Goal: Transaction & Acquisition: Purchase product/service

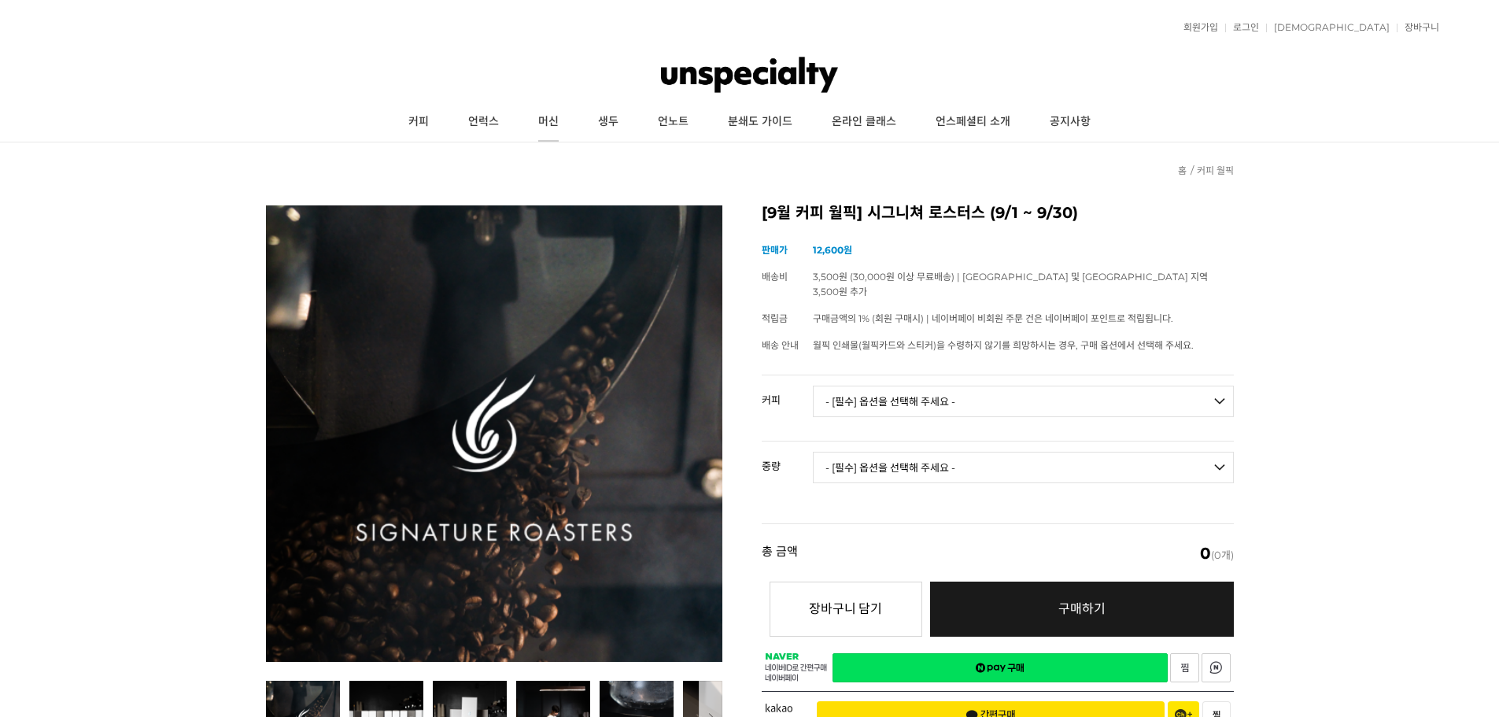
click at [562, 122] on link "머신" at bounding box center [549, 121] width 60 height 39
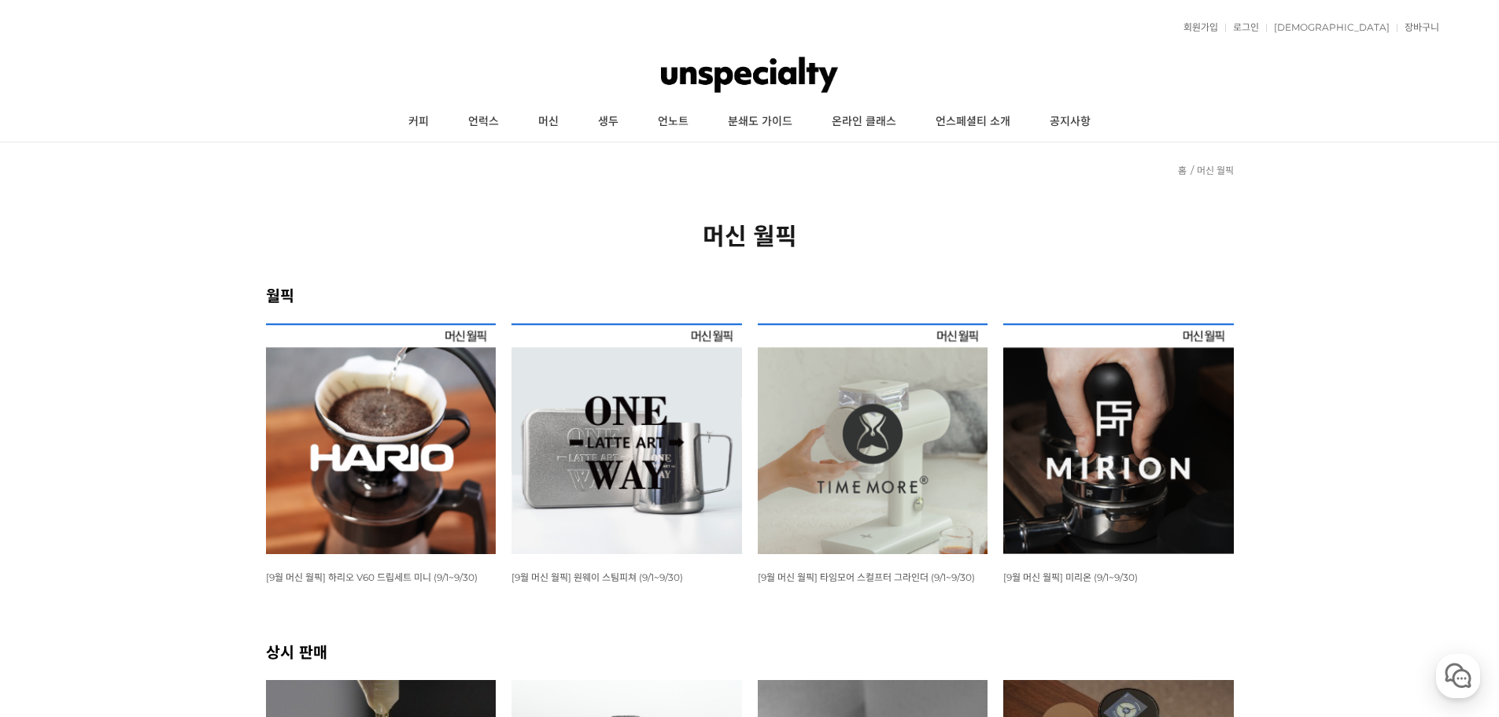
click at [456, 427] on img at bounding box center [381, 438] width 231 height 231
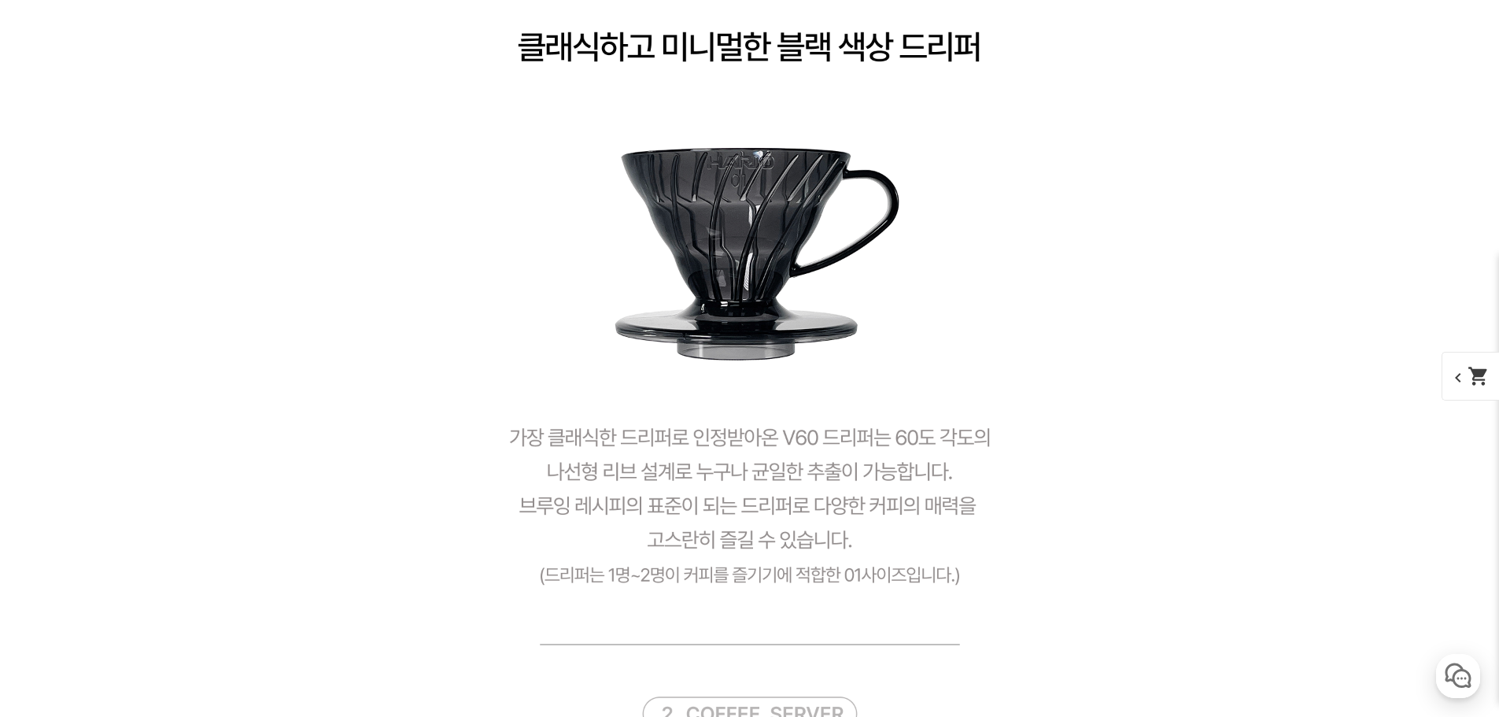
scroll to position [3384, 0]
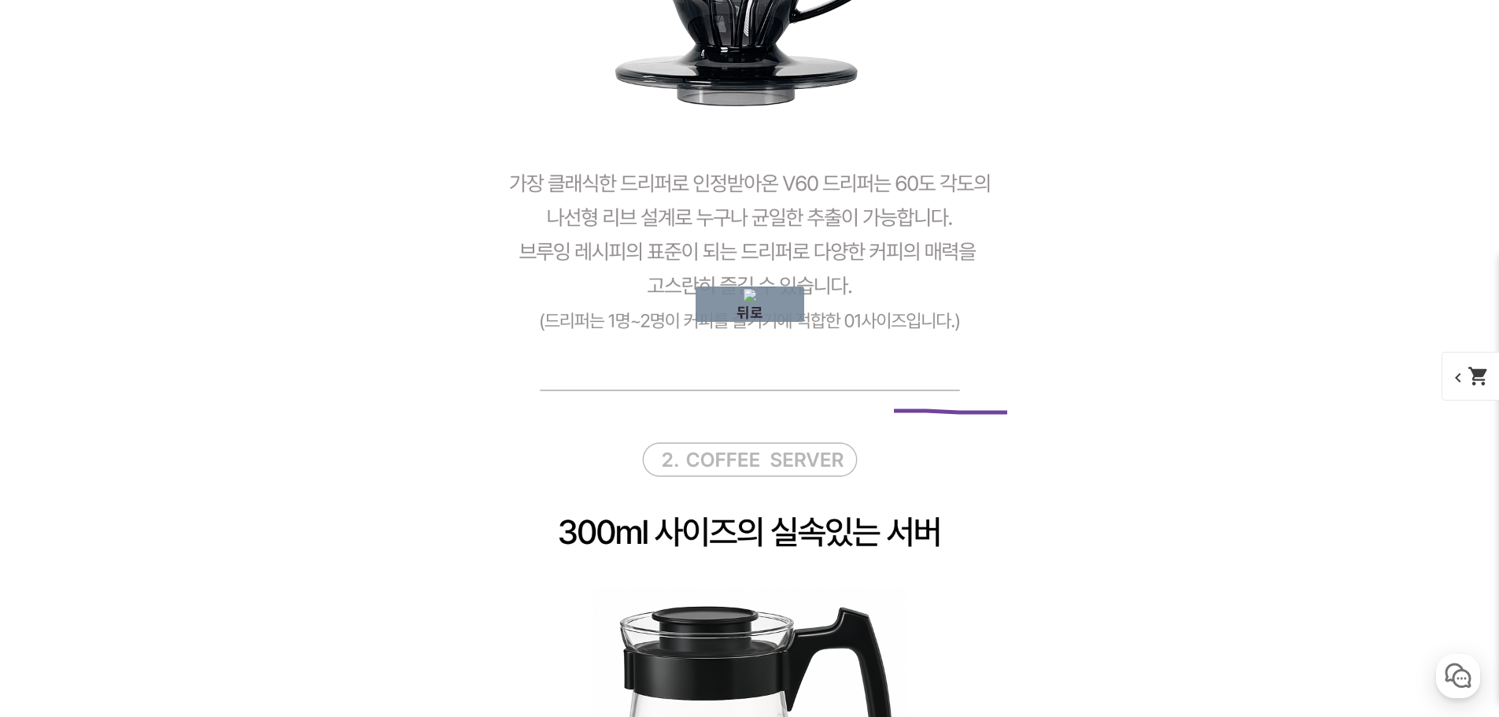
drag, startPoint x: 1029, startPoint y: 412, endPoint x: 1007, endPoint y: 412, distance: 22.0
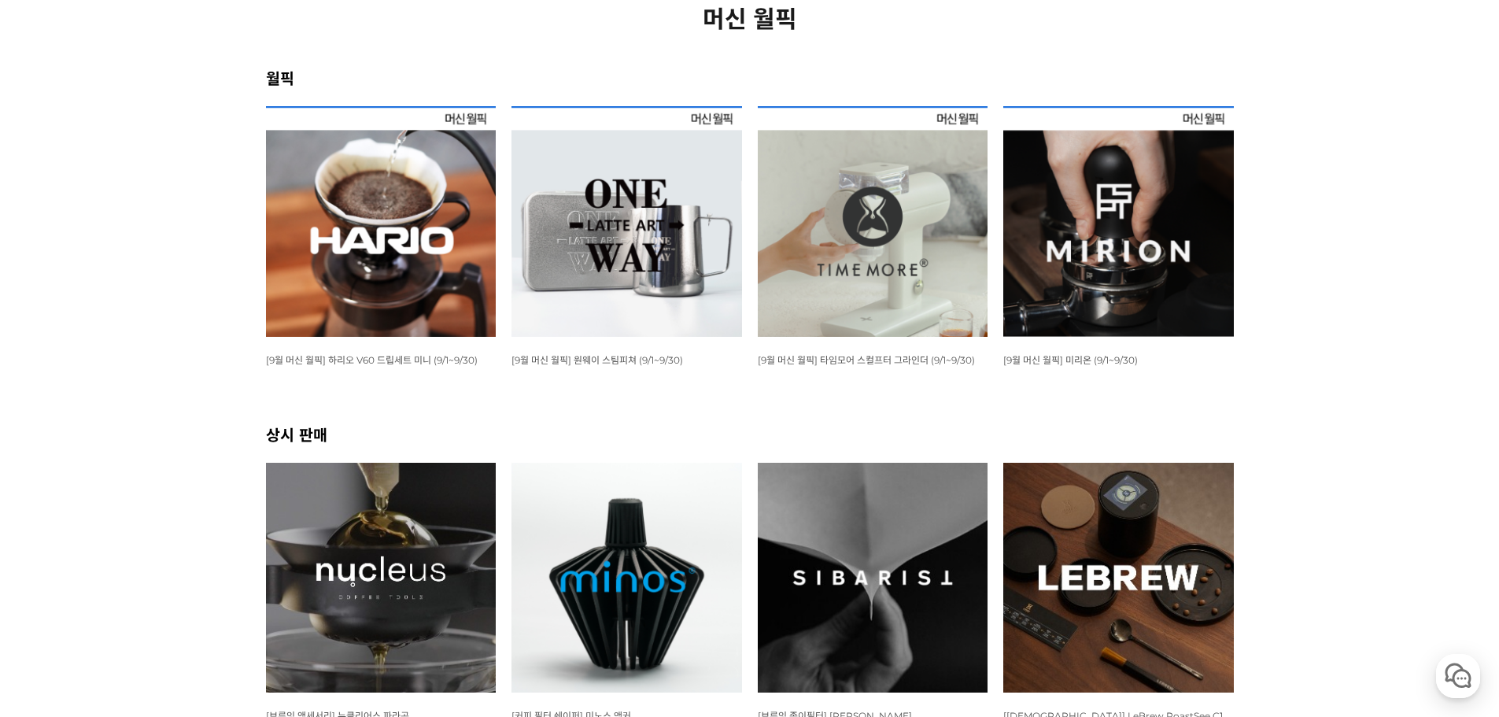
scroll to position [157, 0]
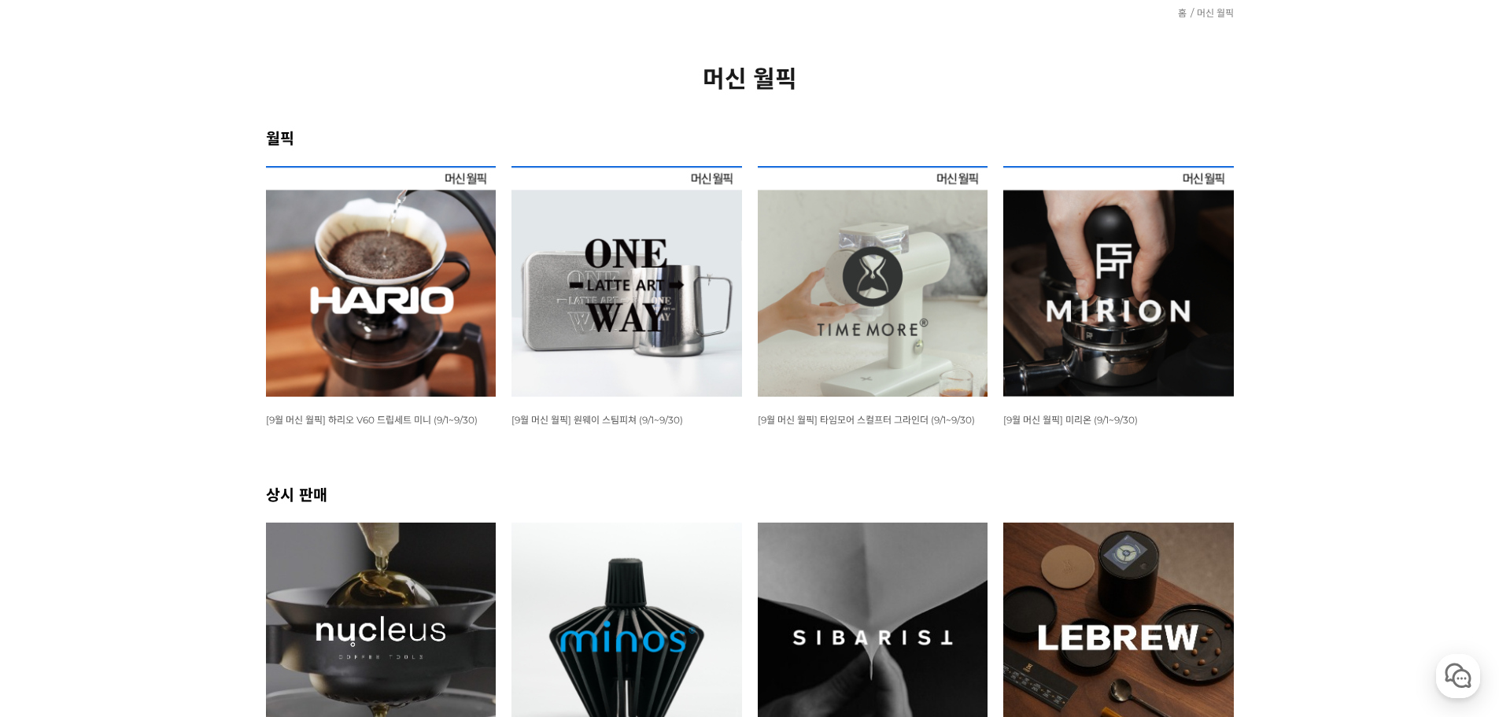
click at [878, 305] on img at bounding box center [873, 281] width 231 height 231
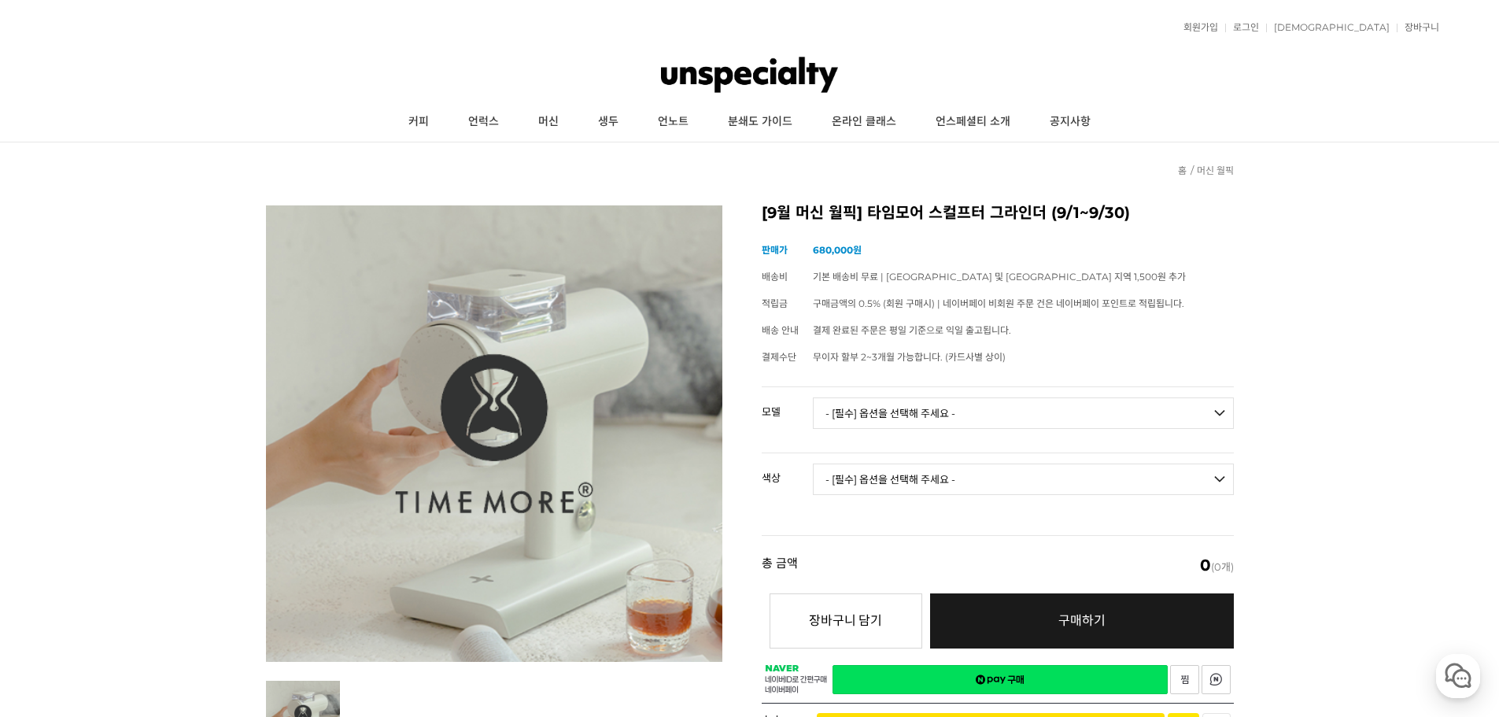
click at [937, 432] on td "- [필수] 옵션을 선택해 주세요 - ------------------- 078S 064S" at bounding box center [1023, 419] width 421 height 65
click at [941, 416] on select "- [필수] 옵션을 선택해 주세요 - ------------------- 078S 064S" at bounding box center [1023, 412] width 421 height 31
select select "078S"
click at [813, 397] on select "- [필수] 옵션을 선택해 주세요 - ------------------- 078S 064S" at bounding box center [1023, 412] width 421 height 31
click at [919, 468] on select "- [필수] 옵션을 선택해 주세요 - ------------------- 블랙 화이트" at bounding box center [1023, 479] width 421 height 31
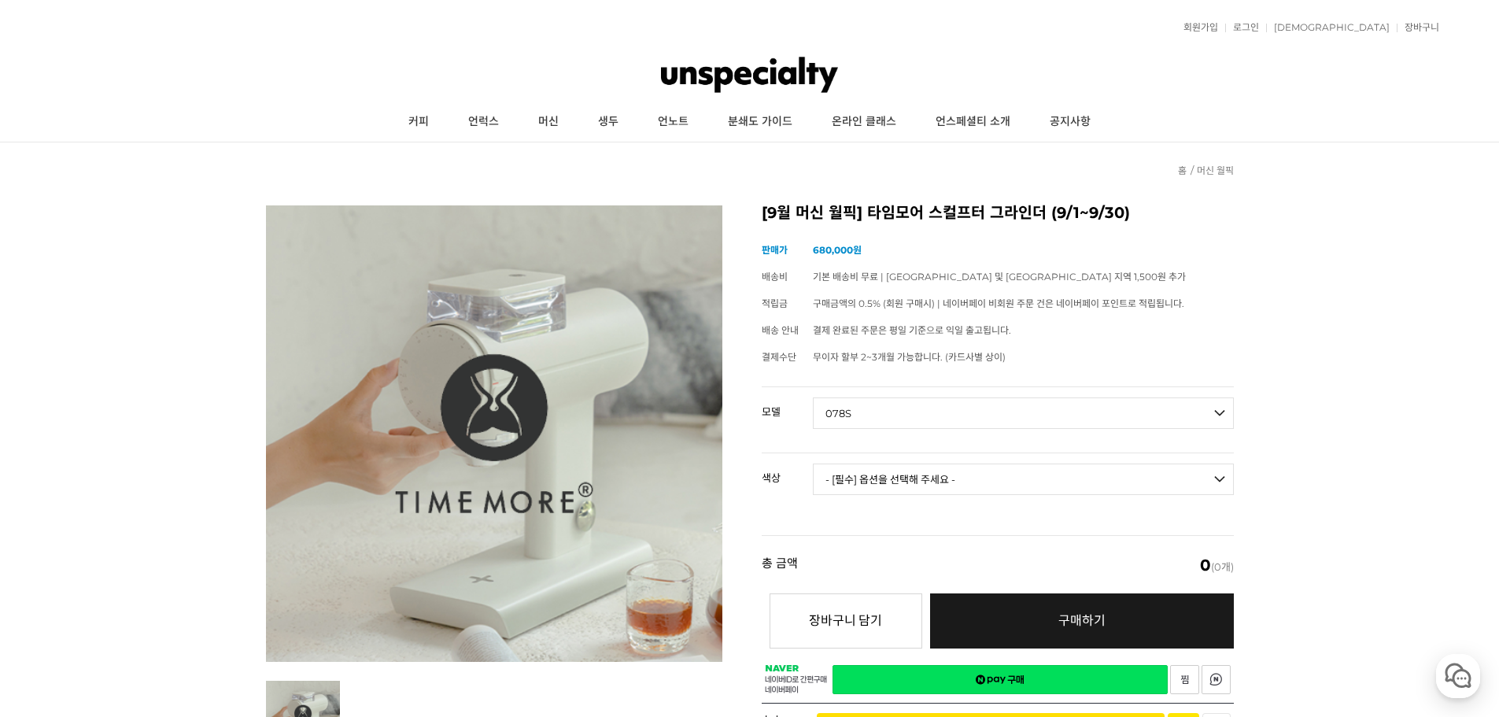
select select "블랙"
click at [813, 464] on select "- [필수] 옵션을 선택해 주세요 - ------------------- 블랙 화이트" at bounding box center [1023, 479] width 421 height 31
select select "*"
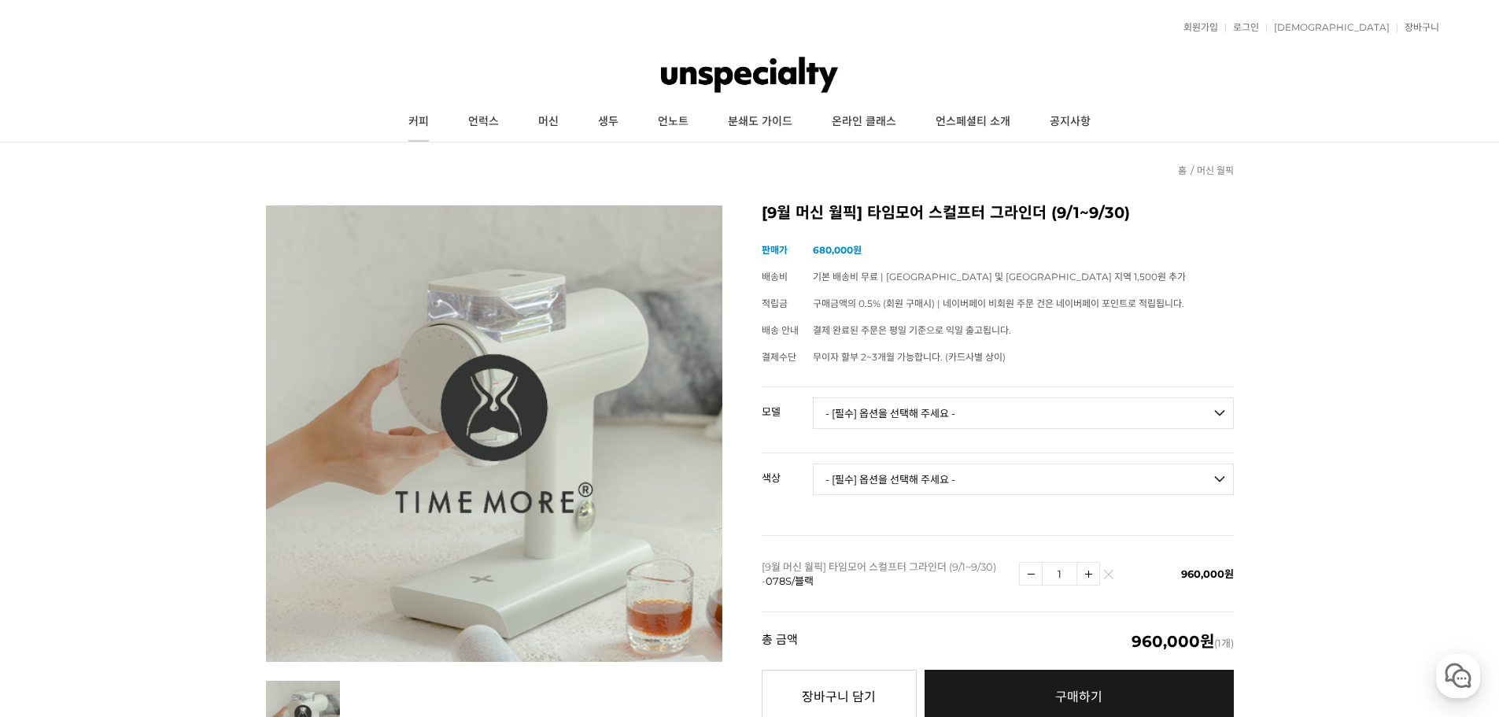
click at [430, 115] on link "커피" at bounding box center [419, 121] width 60 height 39
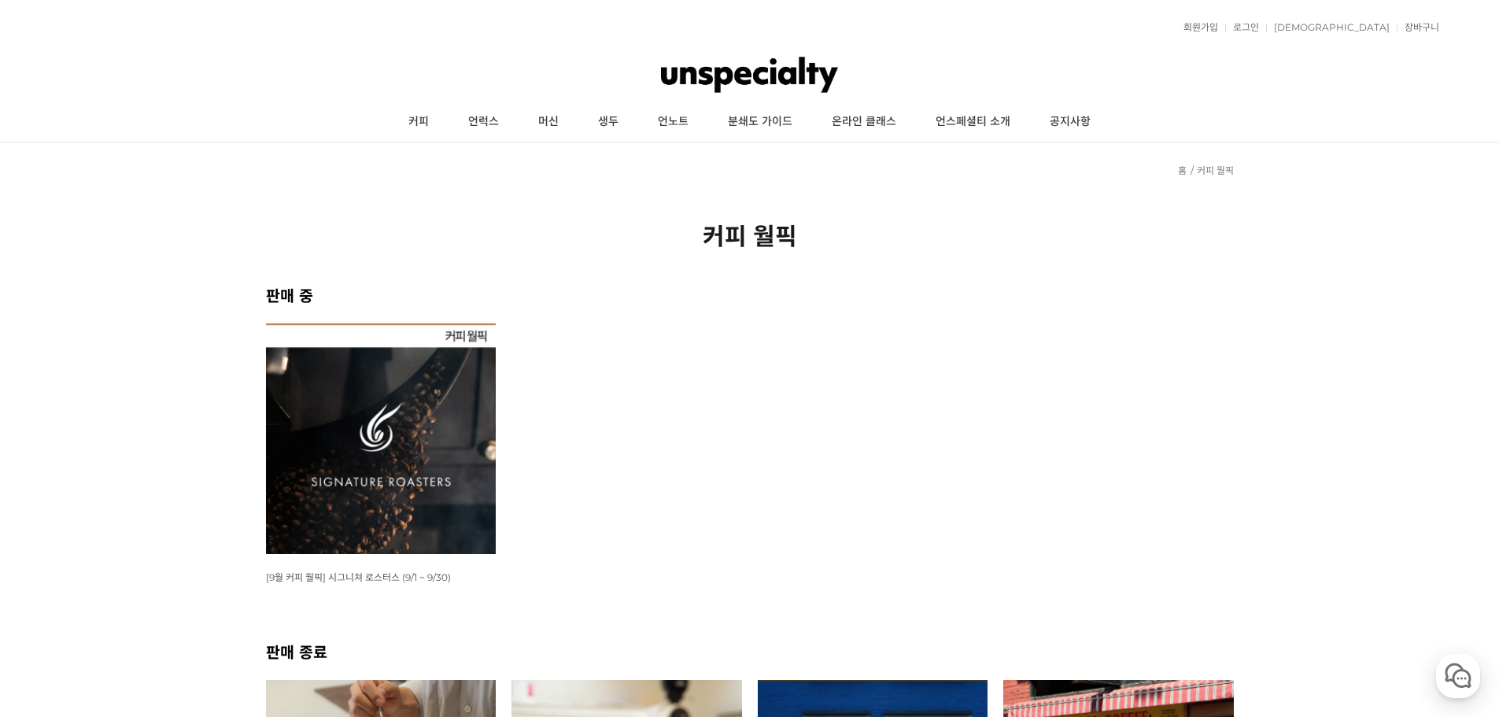
click at [379, 401] on img at bounding box center [381, 438] width 231 height 231
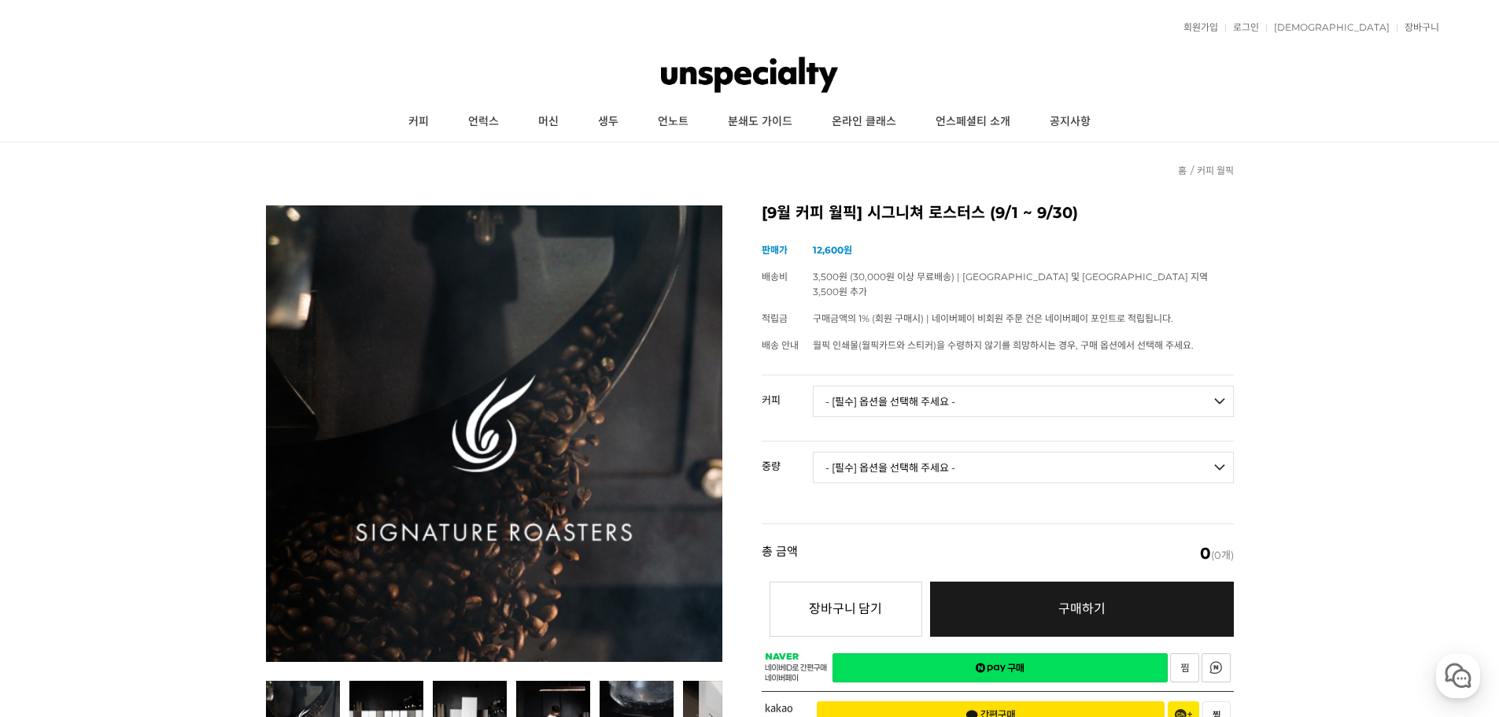
click at [935, 386] on select "- [필수] 옵션을 선택해 주세요 - ------------------- 언스페셜티 분쇄도 가이드 종이(주문 1건당 최대 1개 제공) 월픽 인…" at bounding box center [1023, 401] width 421 height 31
select select "[9.8 오픈] #10 콜롬비아 부에노스 아이레스 게이샤 워시드"
click at [813, 386] on select "- [필수] 옵션을 선택해 주세요 - ------------------- 언스페셜티 분쇄도 가이드 종이(주문 1건당 최대 1개 제공) 월픽 인…" at bounding box center [1023, 401] width 421 height 31
click at [912, 452] on select "- [필수] 옵션을 선택해 주세요 - ------------------- 100g" at bounding box center [1023, 467] width 421 height 31
select select "100g"
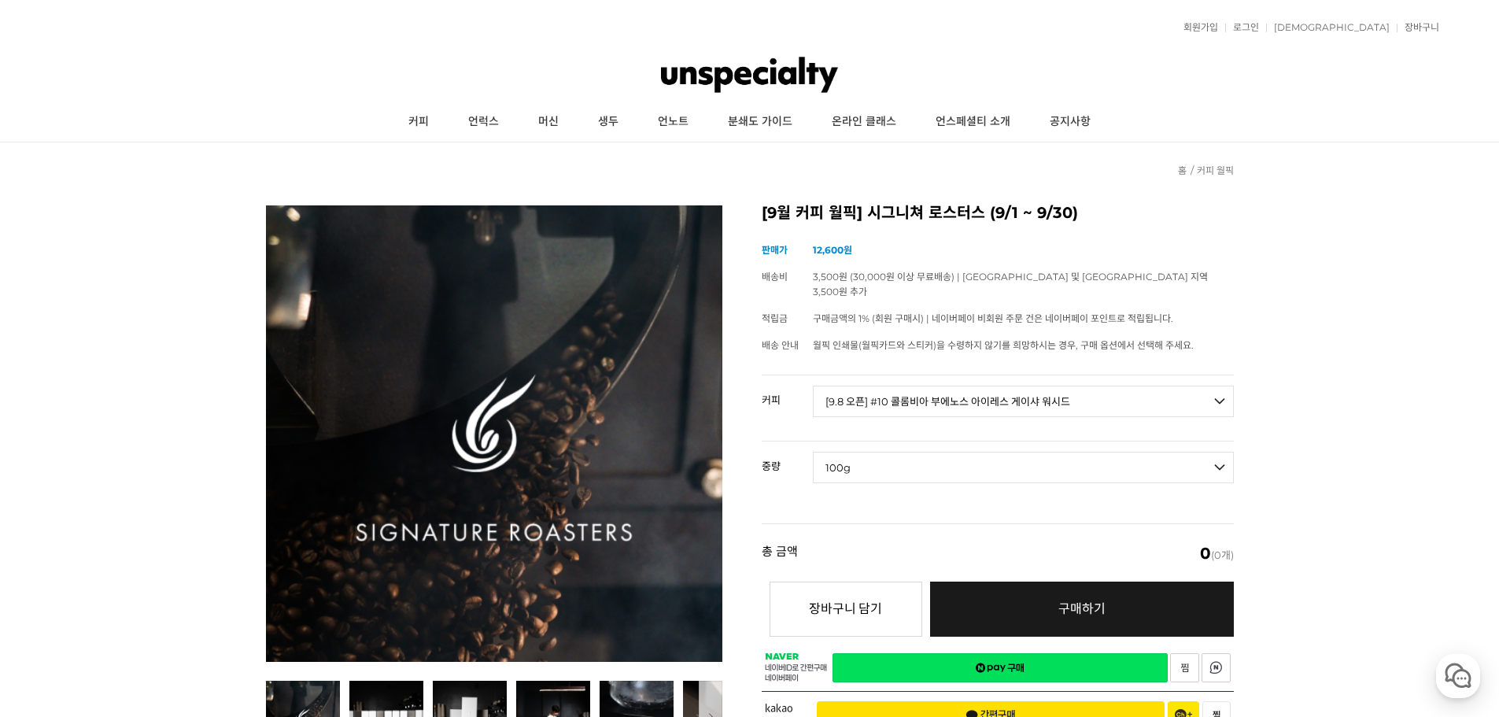
click at [813, 452] on select "- [필수] 옵션을 선택해 주세요 - ------------------- 100g" at bounding box center [1023, 467] width 421 height 31
select select "*"
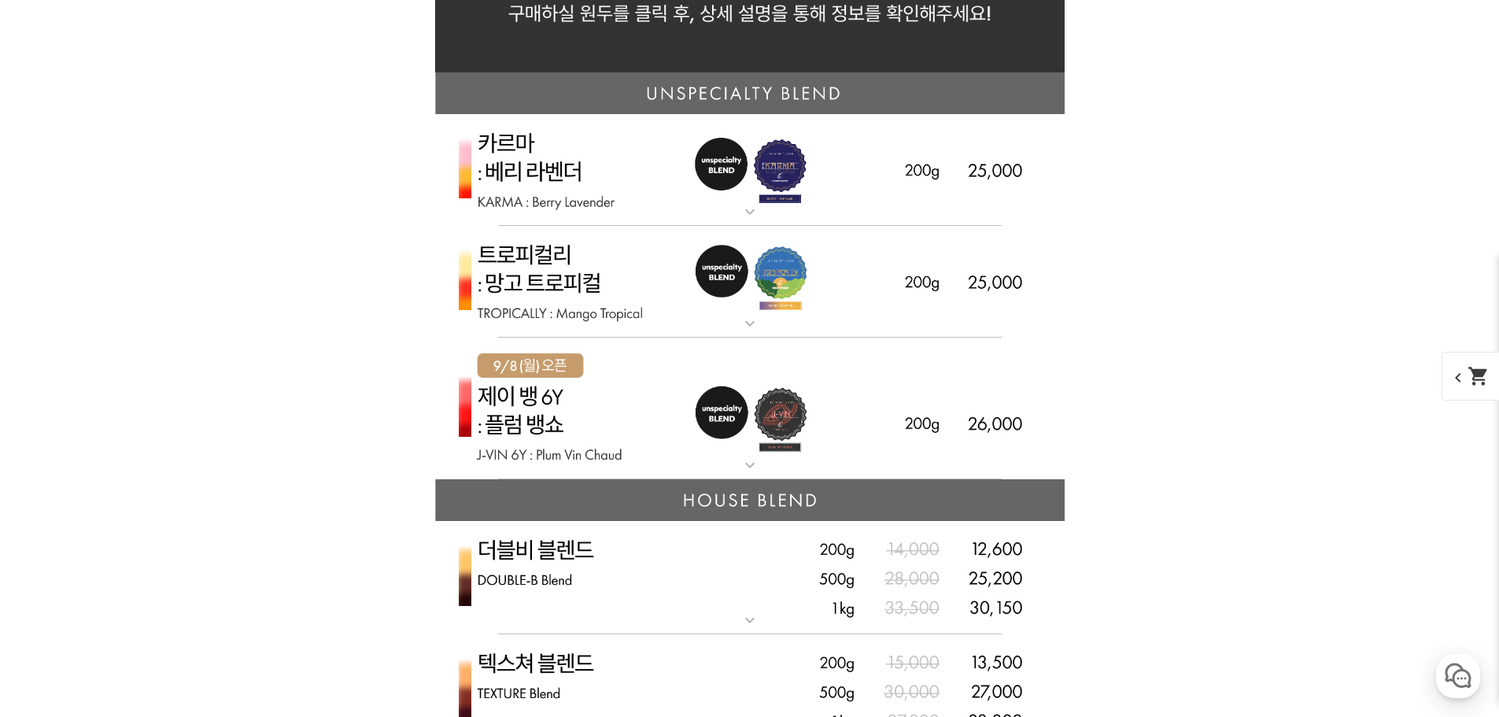
scroll to position [3709, 0]
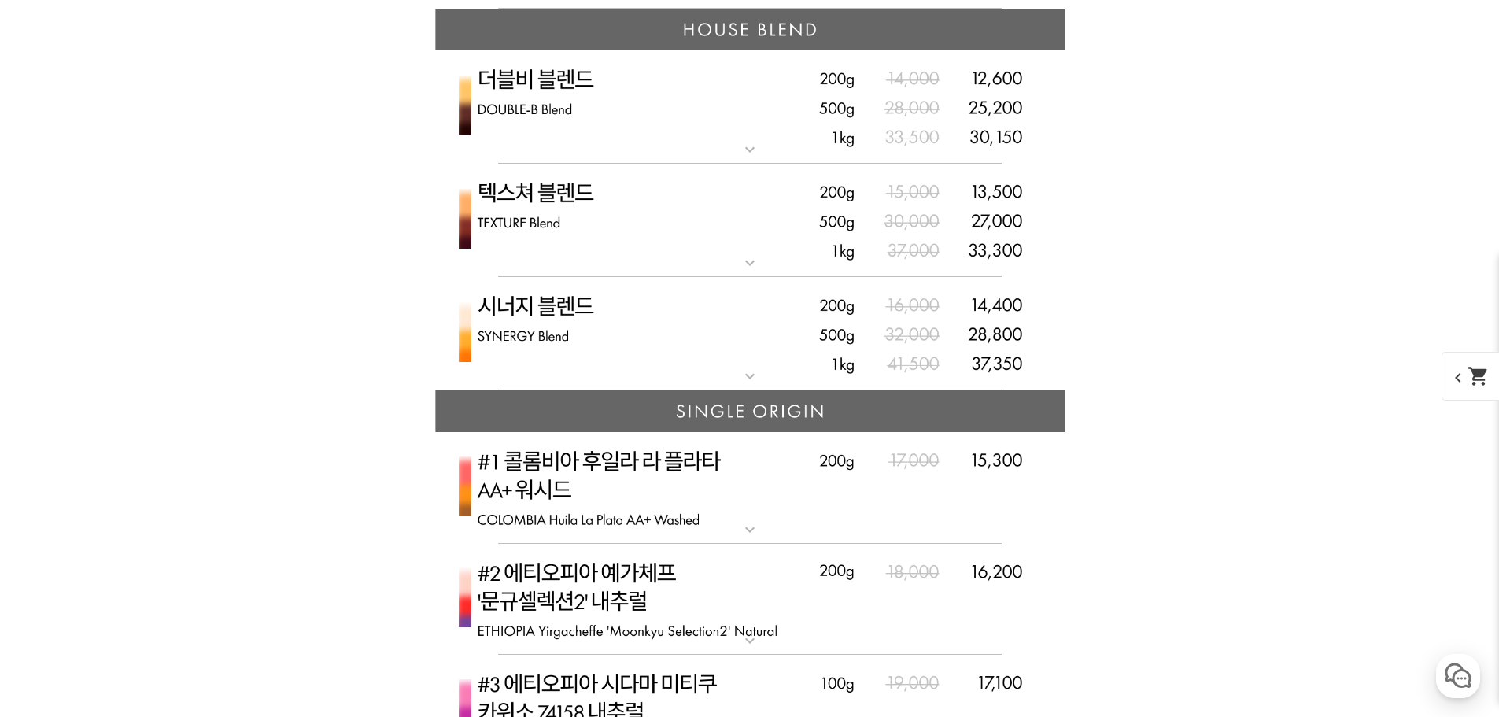
scroll to position [4181, 0]
drag, startPoint x: 345, startPoint y: 296, endPoint x: 445, endPoint y: 260, distance: 105.3
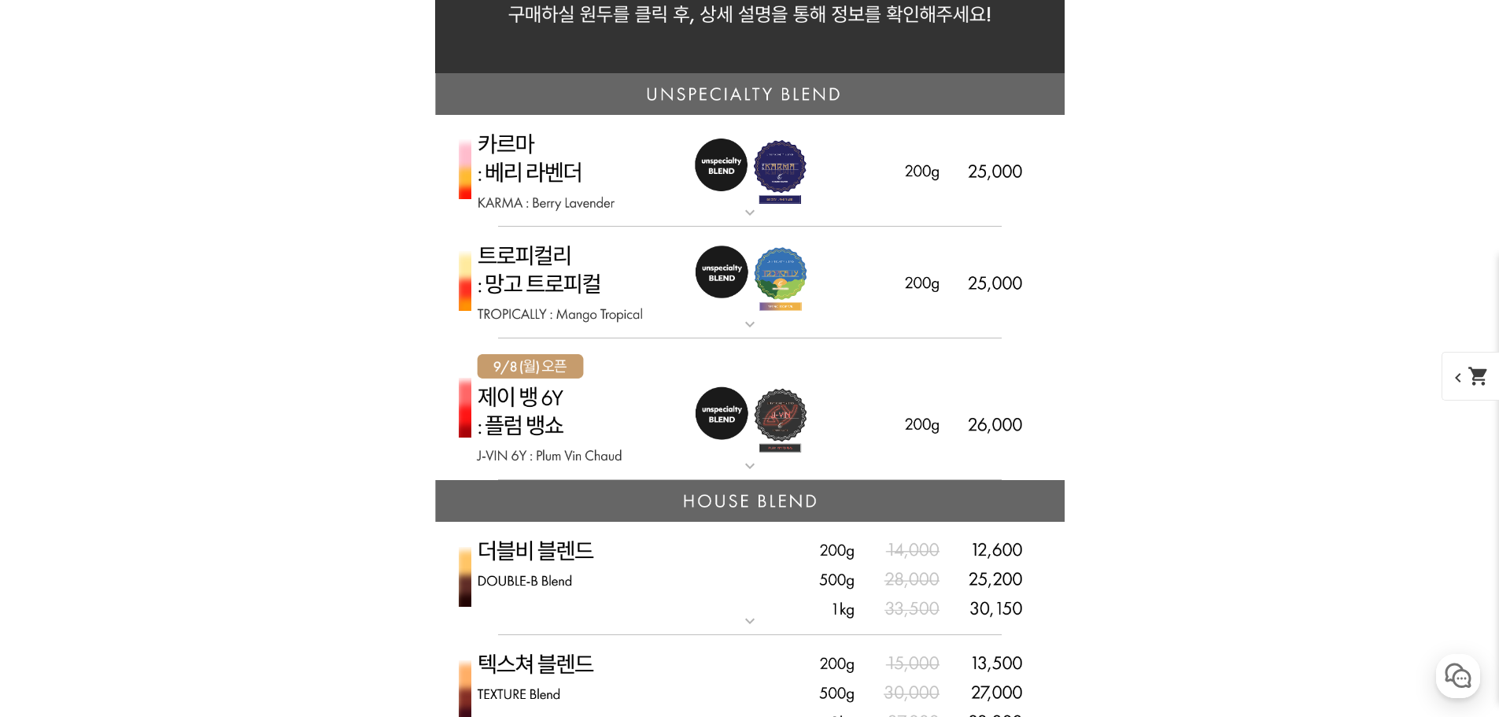
click at [567, 287] on img at bounding box center [750, 283] width 630 height 113
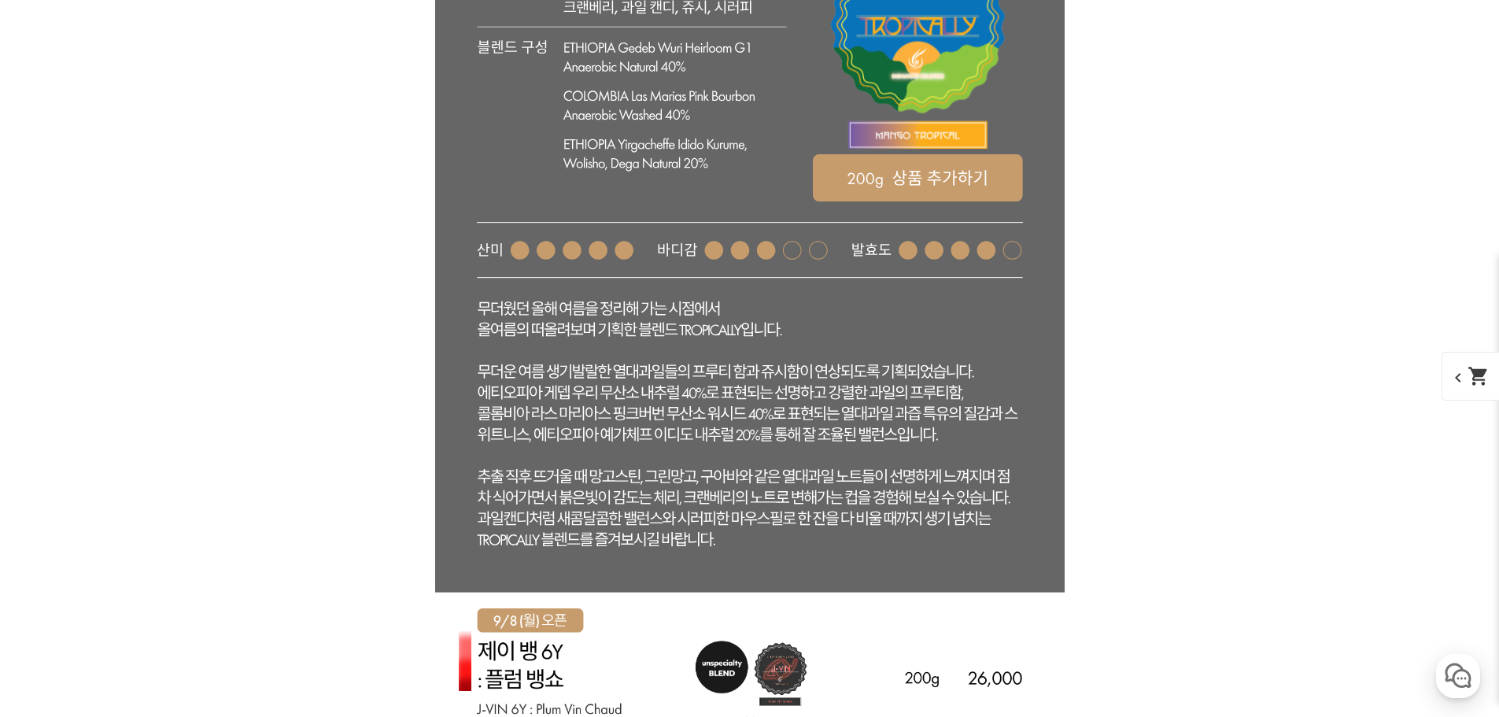
scroll to position [4417, 0]
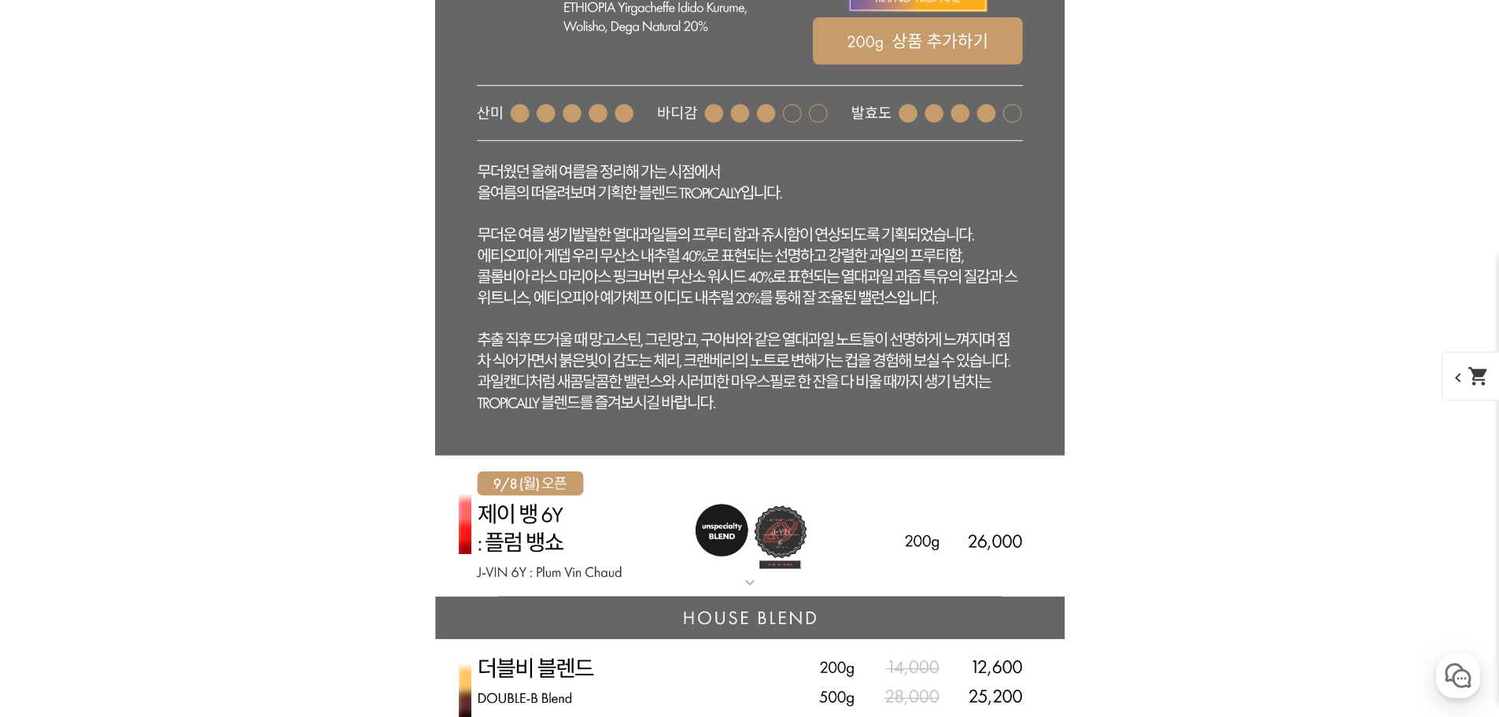
drag, startPoint x: 102, startPoint y: 457, endPoint x: 110, endPoint y: 454, distance: 9.2
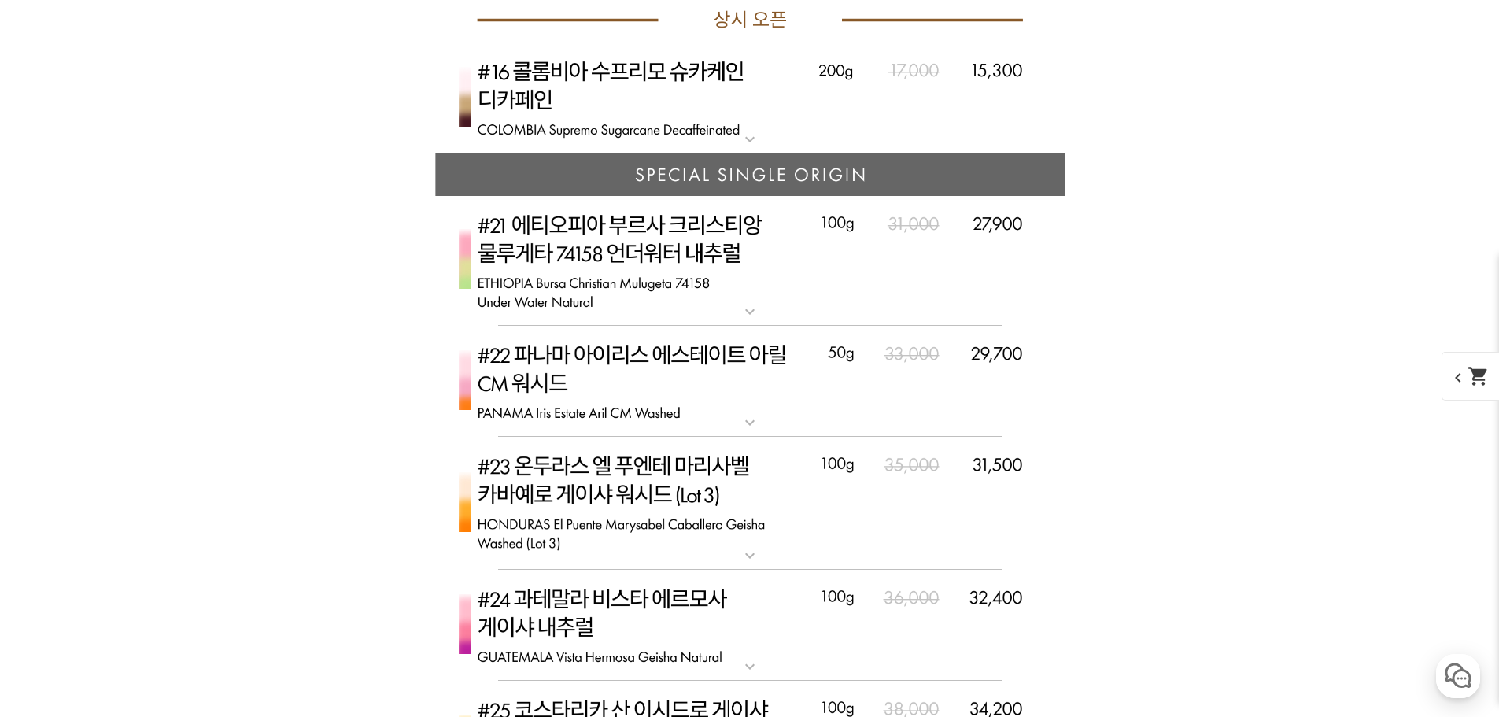
scroll to position [7408, 0]
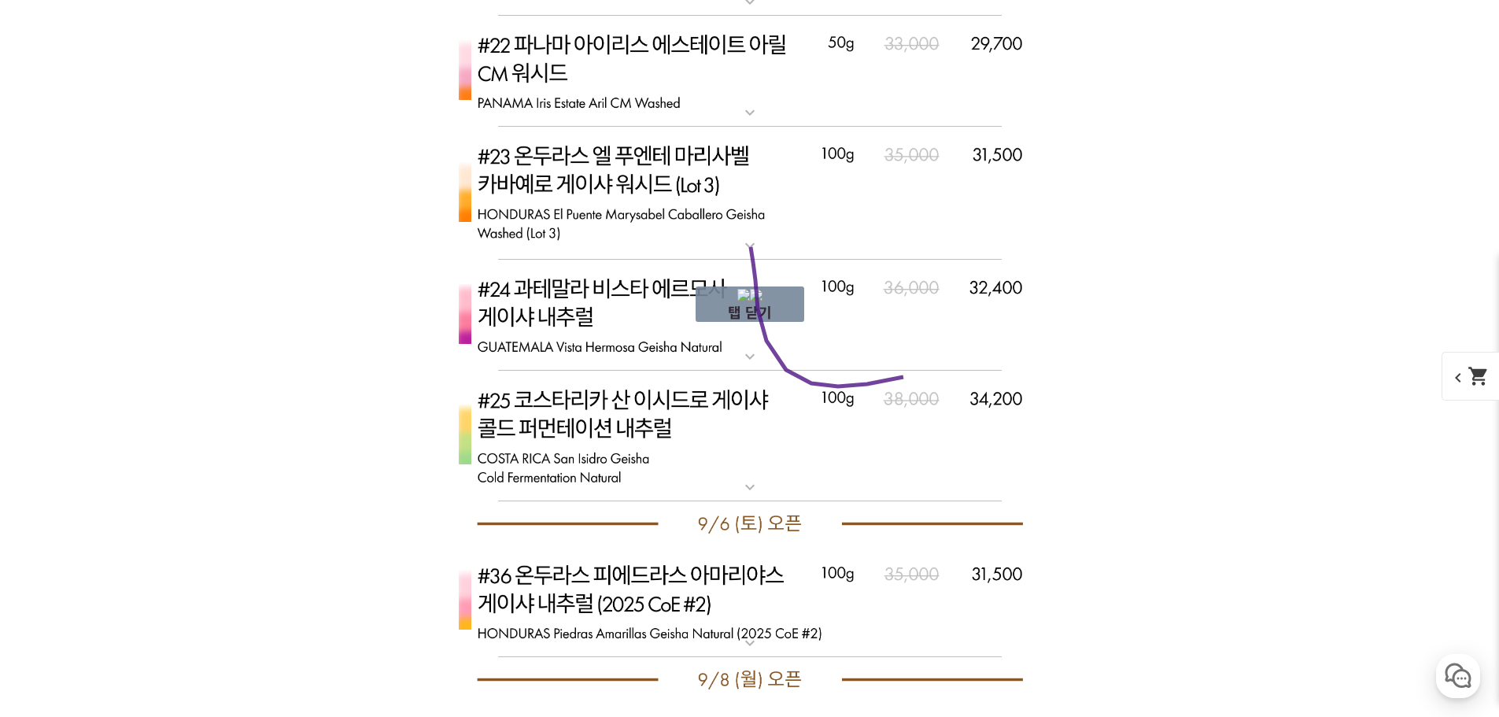
drag, startPoint x: 751, startPoint y: 247, endPoint x: 994, endPoint y: 358, distance: 267.3
